Goal: Information Seeking & Learning: Learn about a topic

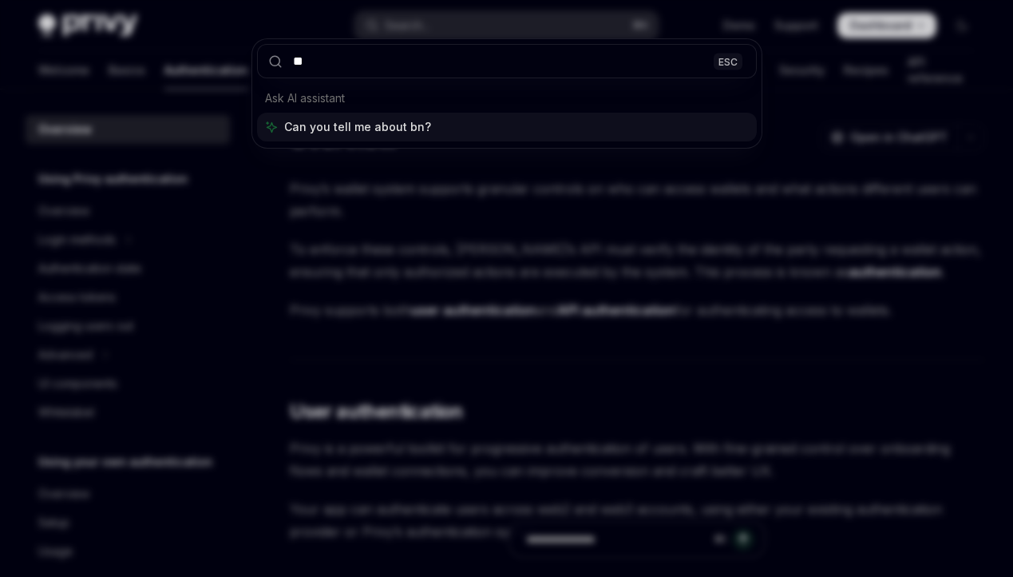
type input "***"
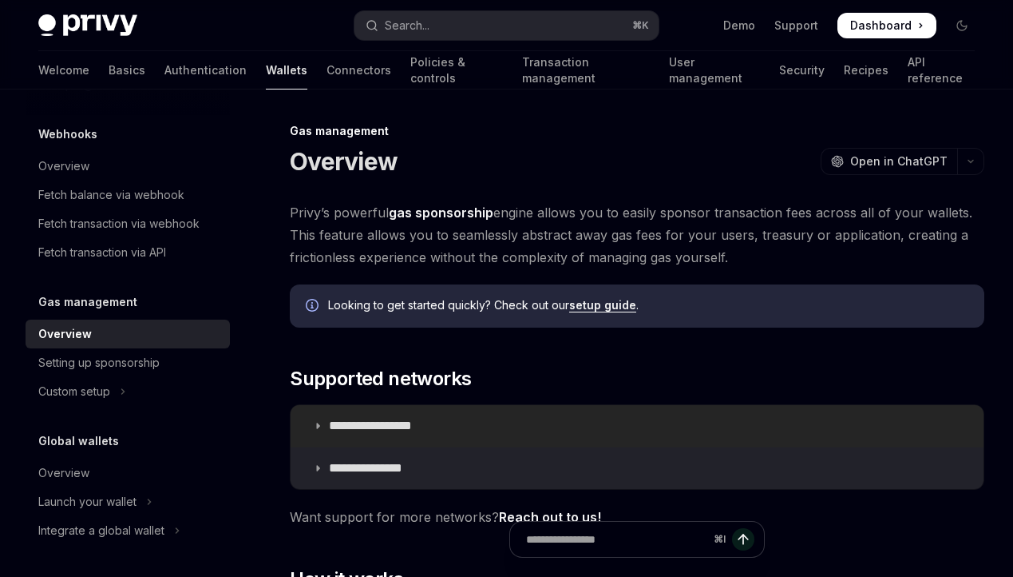
click at [418, 426] on p "**********" at bounding box center [388, 426] width 119 height 16
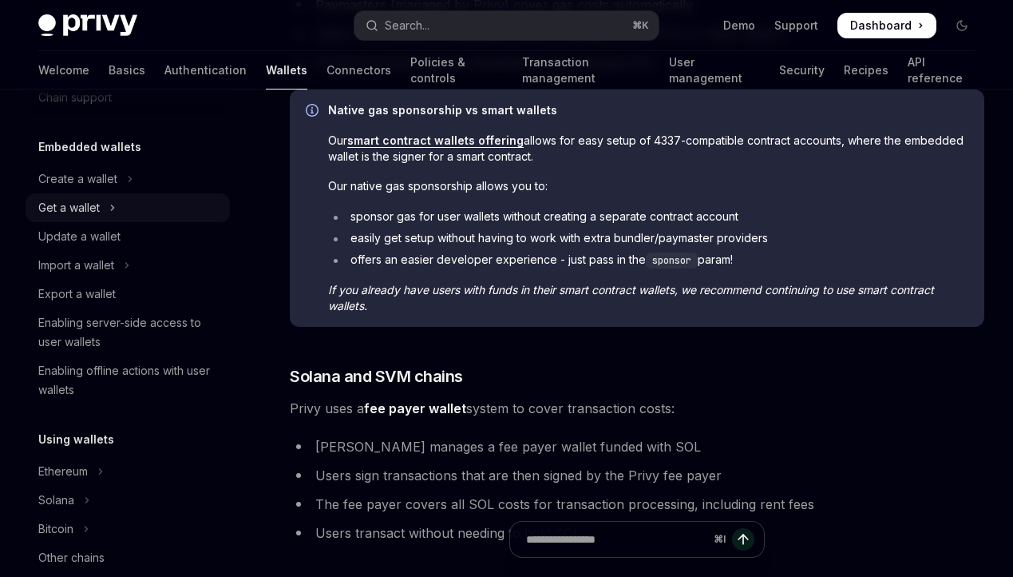
scroll to position [67, 0]
click at [97, 188] on div "Create a wallet" at bounding box center [77, 180] width 79 height 19
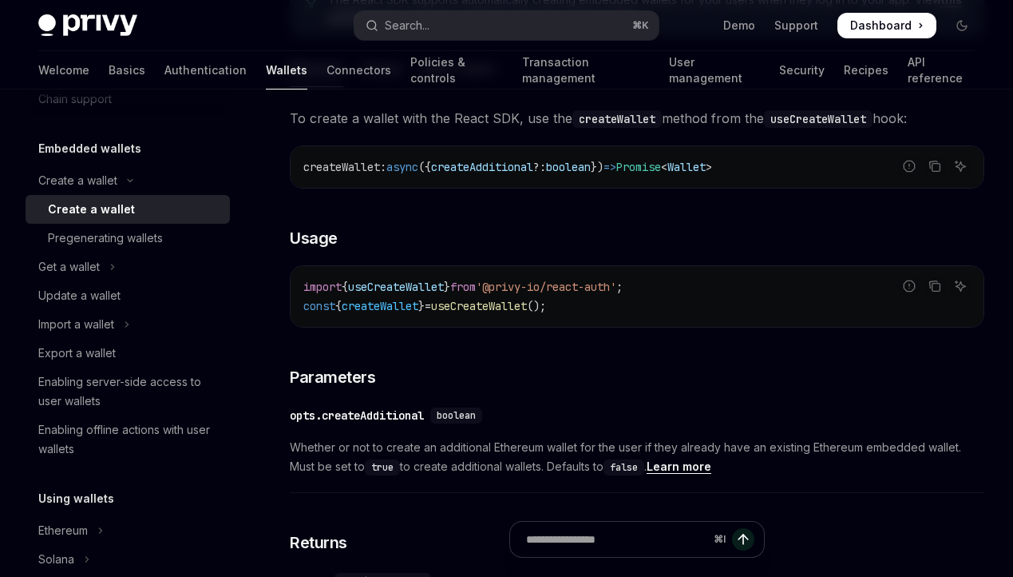
scroll to position [233, 0]
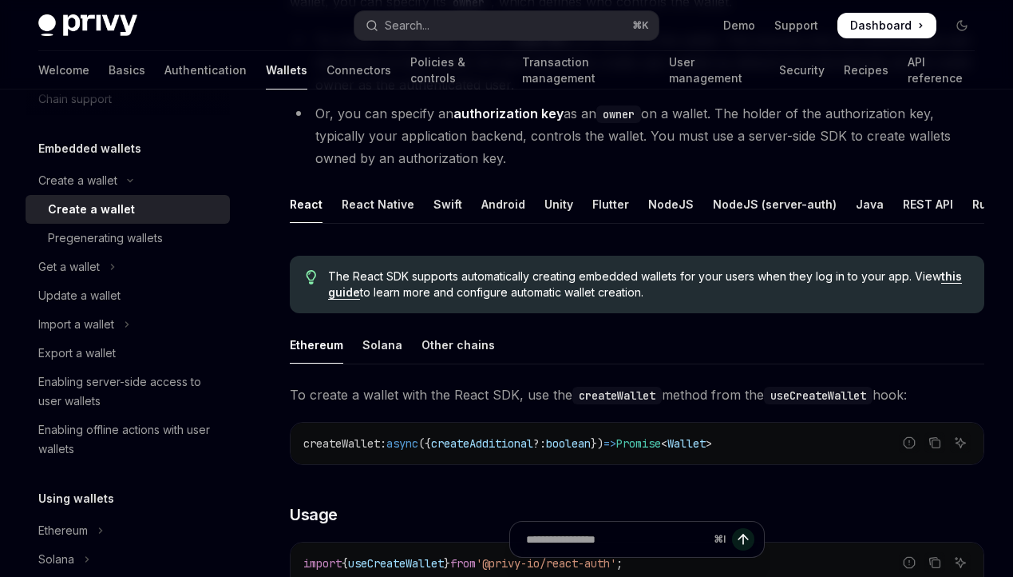
click at [413, 342] on ul "Ethereum Solana Other chains" at bounding box center [637, 345] width 695 height 38
click at [426, 339] on div "Other chains" at bounding box center [458, 345] width 73 height 38
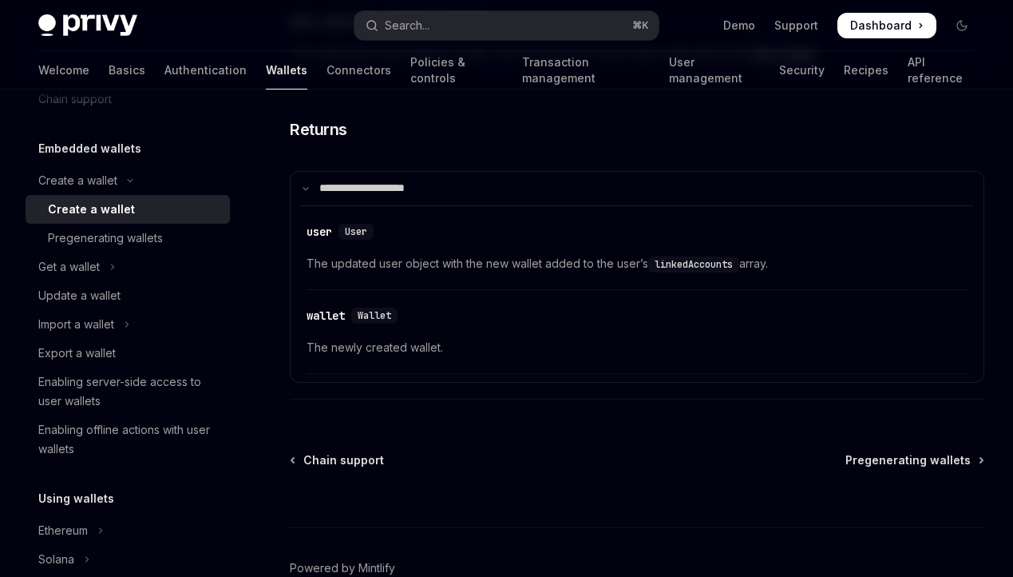
scroll to position [1012, 0]
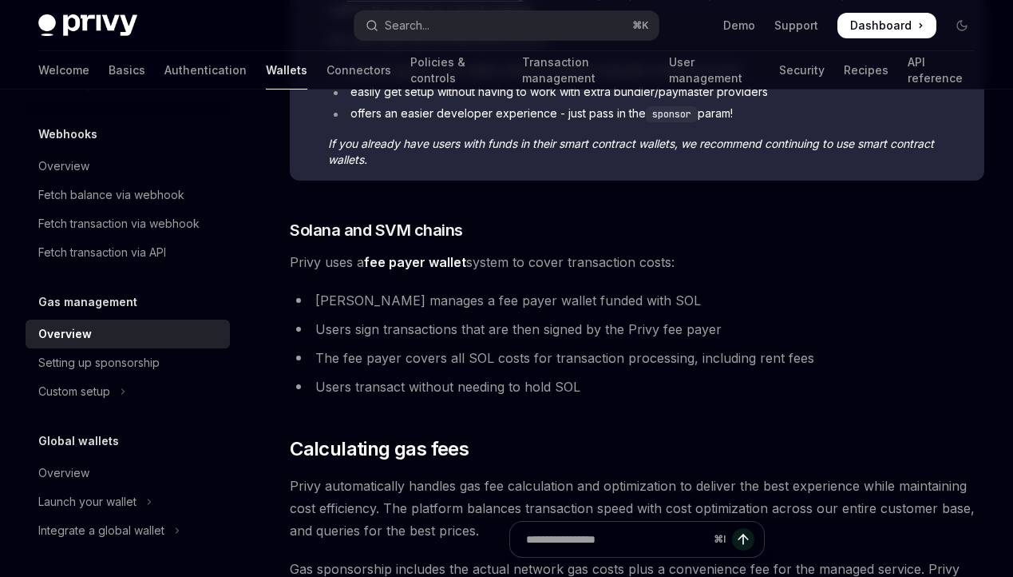
scroll to position [1106, 0]
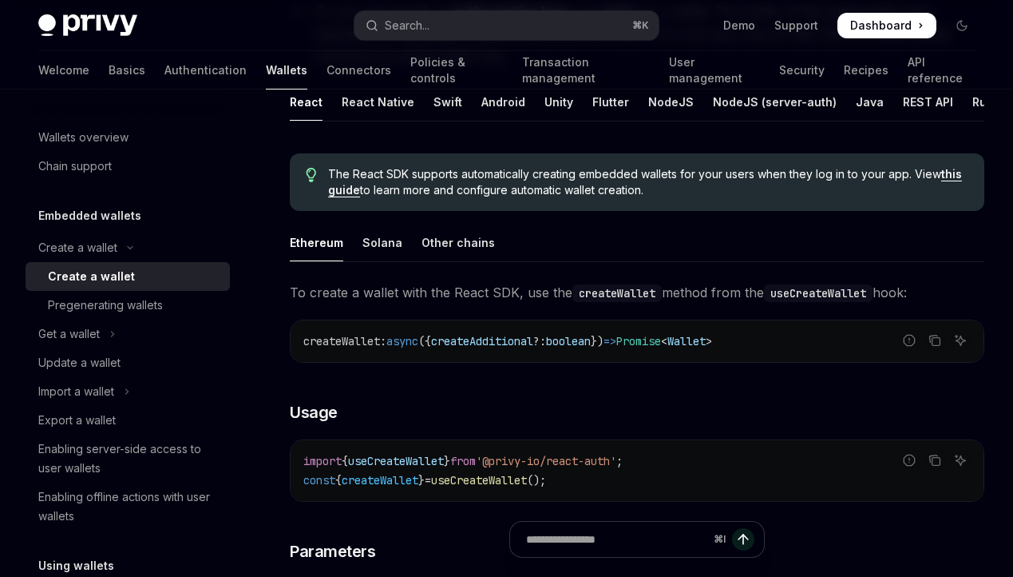
type textarea "*"
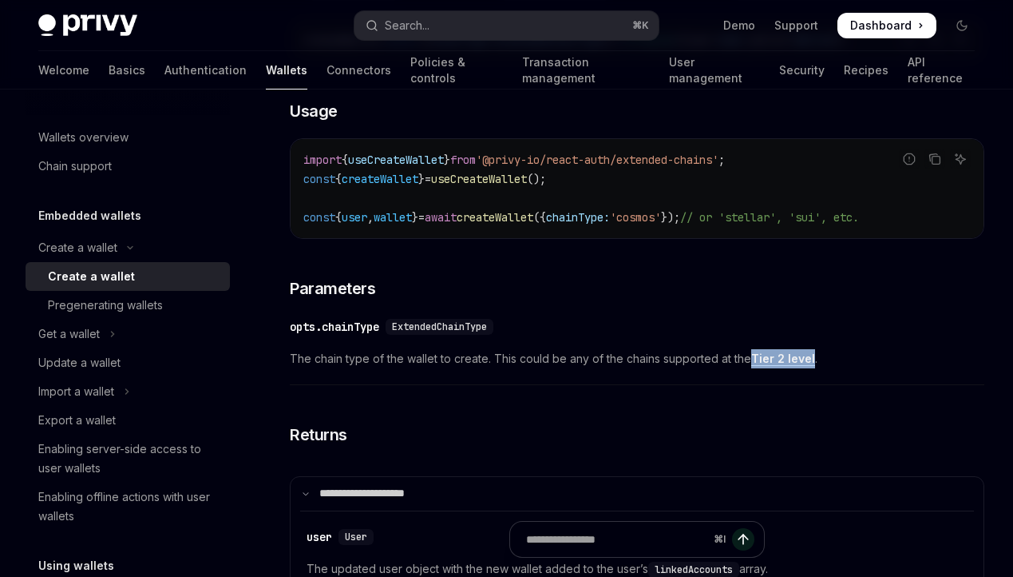
scroll to position [776, 0]
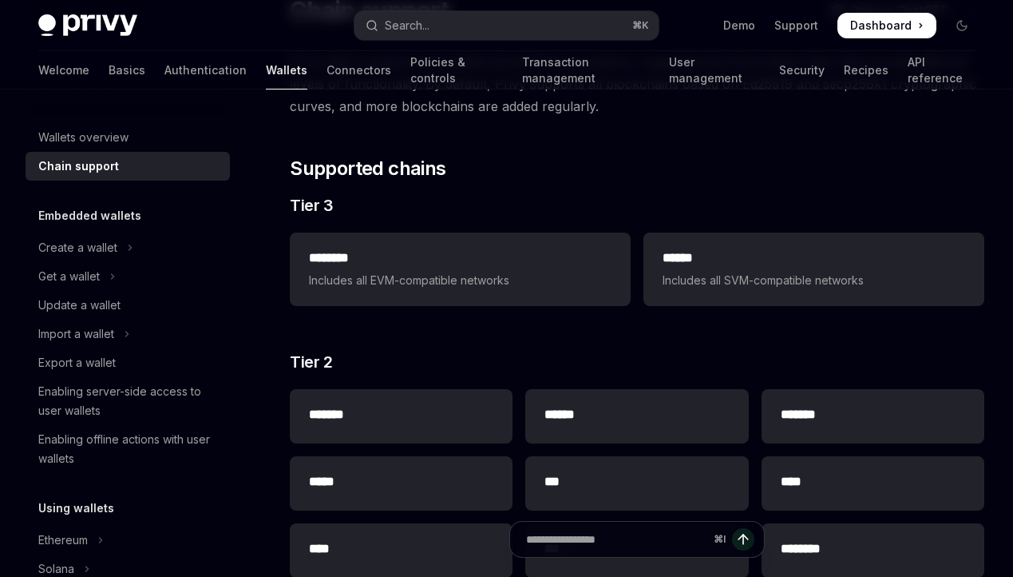
scroll to position [144, 0]
